Goal: Task Accomplishment & Management: Use online tool/utility

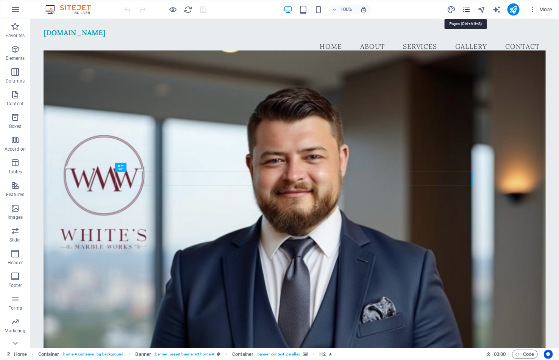
click at [467, 9] on icon "pages" at bounding box center [466, 9] width 9 height 9
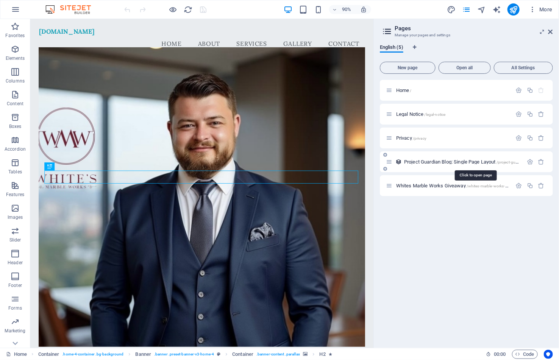
click at [425, 161] on span "Project Guardian Blog: Single Page Layout /project-guardian-blog-item" at bounding box center [473, 162] width 139 height 6
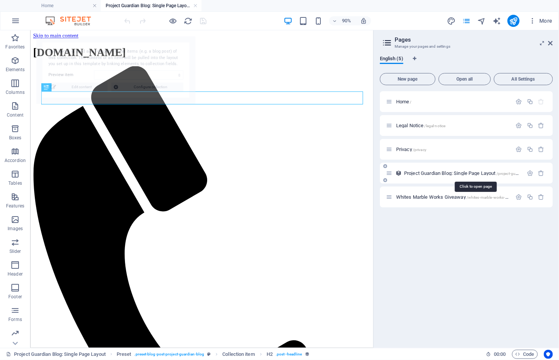
select select "68af1ad4f0e28d899b0cb9b0"
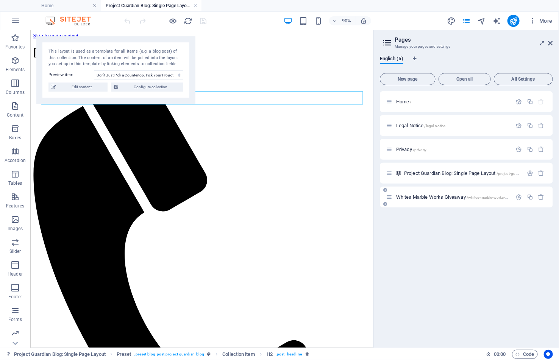
click at [449, 197] on span "Whites Marble Works Giveaway /whites-marble-works-giveaway" at bounding box center [458, 197] width 125 height 6
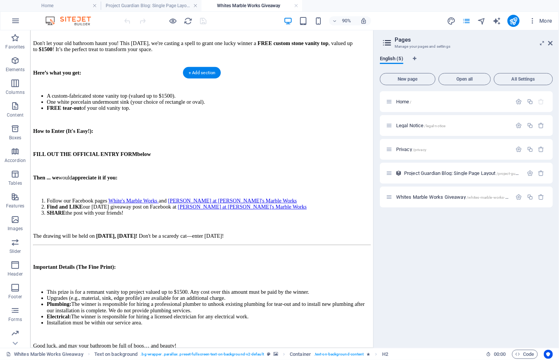
scroll to position [519, 0]
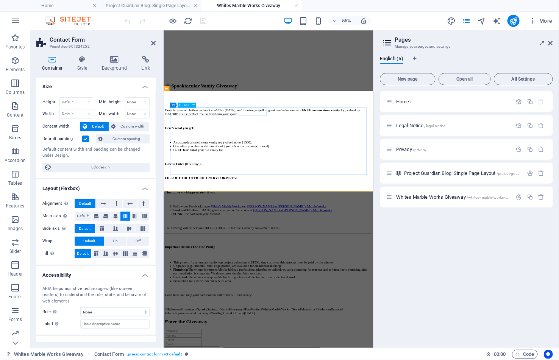
drag, startPoint x: 245, startPoint y: 180, endPoint x: 188, endPoint y: 175, distance: 57.7
type input "Name"
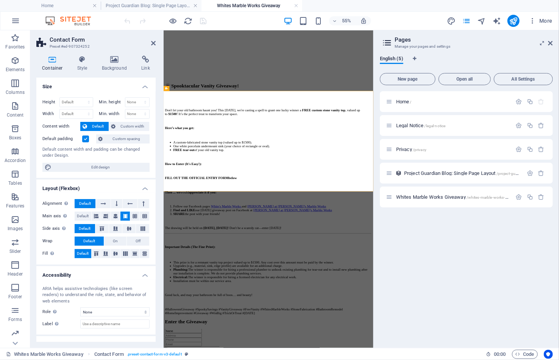
click at [377, 82] on div "English (5) New page Open all All Settings Home / Legal Notice /legal-notice Pr…" at bounding box center [466, 199] width 185 height 298
click at [510, 20] on icon "publish" at bounding box center [513, 21] width 9 height 9
